Goal: Transaction & Acquisition: Obtain resource

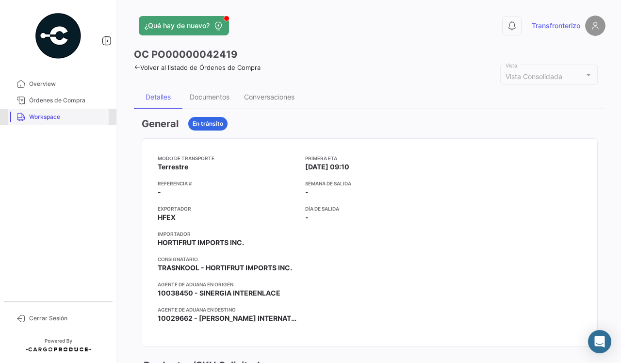
click at [47, 117] on span "Workspace" at bounding box center [67, 117] width 76 height 9
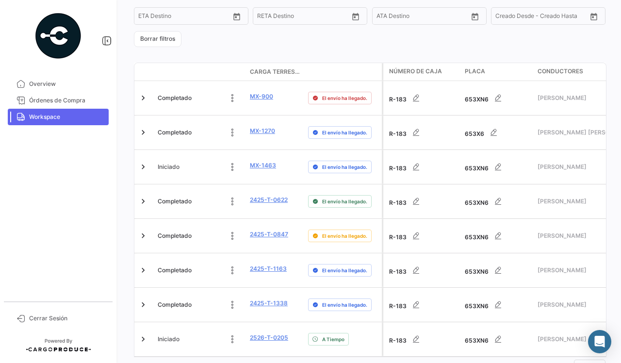
scroll to position [236, 0]
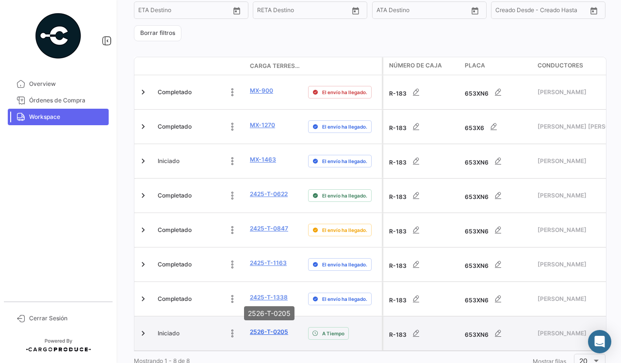
click at [258, 328] on link "2526-T-0205" at bounding box center [269, 332] width 38 height 9
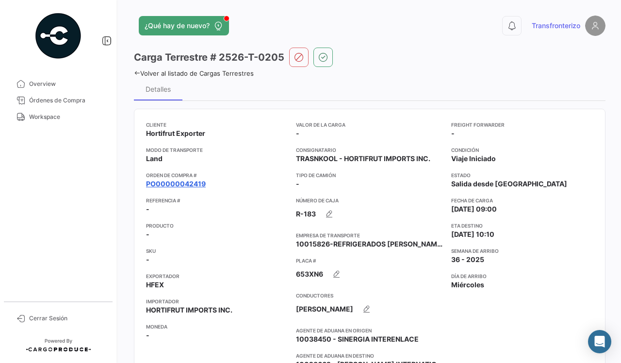
click at [167, 185] on link "PO00000042419" at bounding box center [176, 184] width 60 height 10
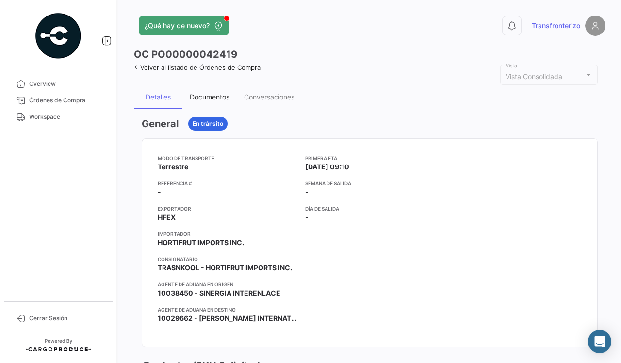
click at [210, 98] on div "Documentos" at bounding box center [210, 97] width 40 height 8
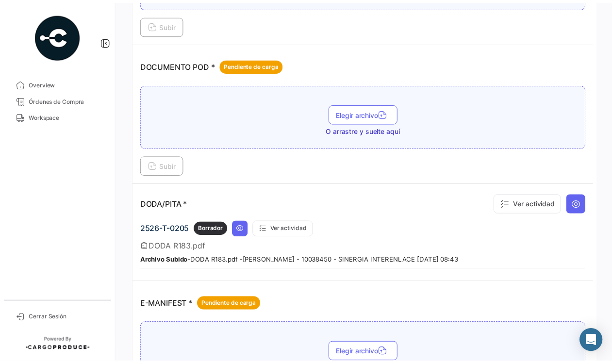
scroll to position [546, 0]
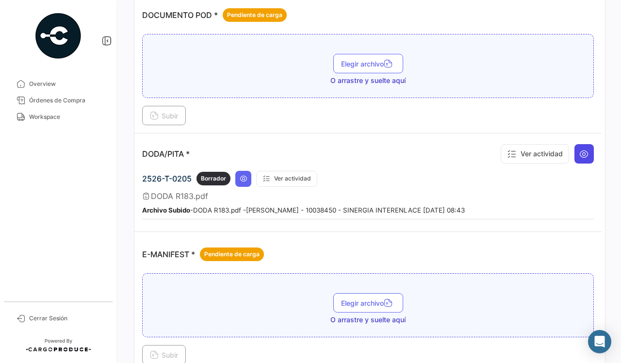
click at [580, 153] on icon at bounding box center [585, 154] width 10 height 10
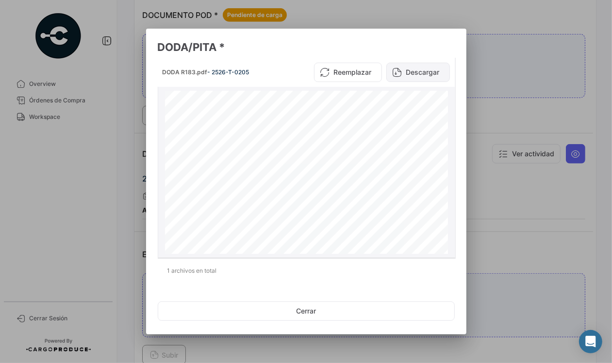
click at [415, 69] on button "Descargar" at bounding box center [418, 72] width 64 height 19
